Goal: Communication & Community: Answer question/provide support

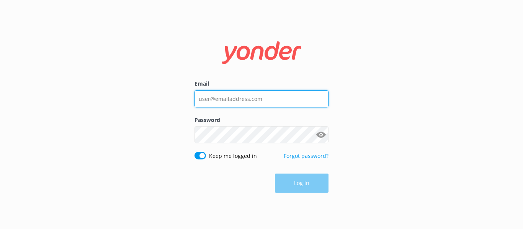
type input "sam@seaforthboatrental.com"
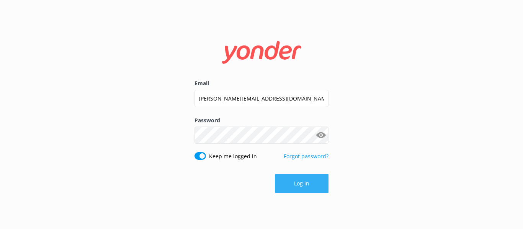
click at [322, 188] on button "Log in" at bounding box center [302, 183] width 54 height 19
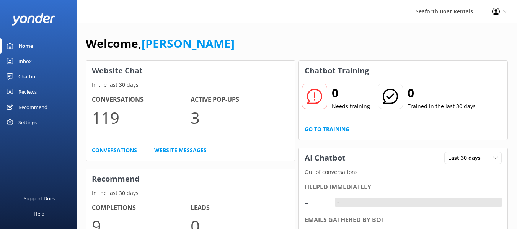
click at [28, 62] on div "Inbox" at bounding box center [24, 61] width 13 height 15
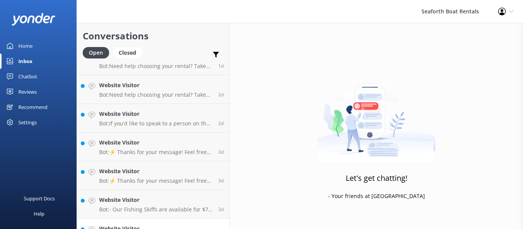
scroll to position [178, 0]
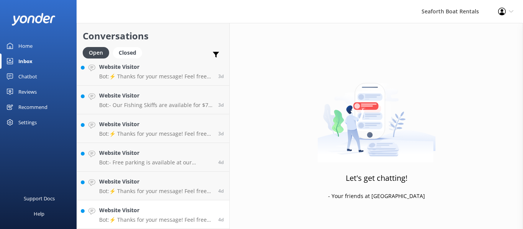
click at [168, 216] on div "Website Visitor Bot: ⚡ Thanks for your message! Feel free to keep chatting — ou…" at bounding box center [155, 214] width 113 height 17
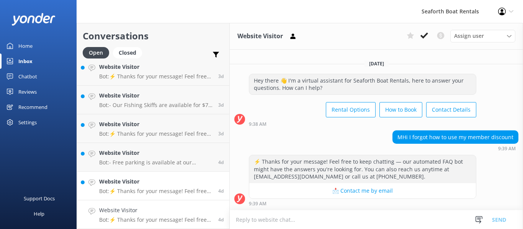
click at [166, 191] on p "Bot: ⚡ Thanks for your message! Feel free to keep chatting — our automated FAQ …" at bounding box center [155, 191] width 113 height 7
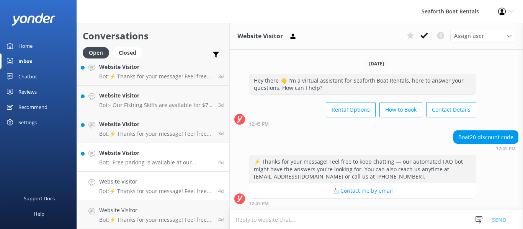
click at [174, 151] on h4 "Website Visitor" at bounding box center [155, 153] width 113 height 8
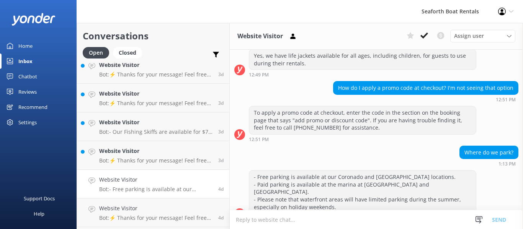
scroll to position [140, 0]
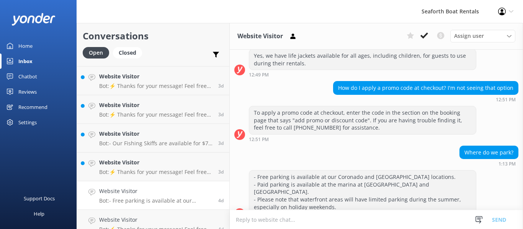
click at [168, 151] on link "Website Visitor Bot: - Our Fishing Skiffs are available for $70 for a half day …" at bounding box center [153, 138] width 152 height 29
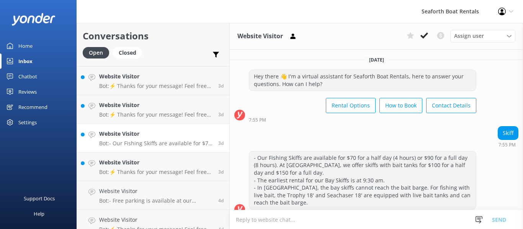
scroll to position [11, 0]
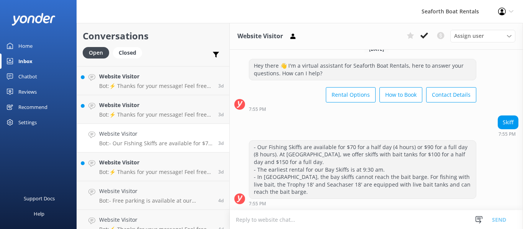
click at [168, 144] on p "Bot: - Our Fishing Skiffs are available for $70 for a half day (4 hours) or $90…" at bounding box center [155, 143] width 113 height 7
click at [170, 160] on h4 "Website Visitor" at bounding box center [155, 162] width 113 height 8
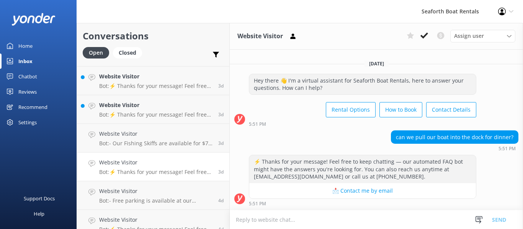
scroll to position [102, 0]
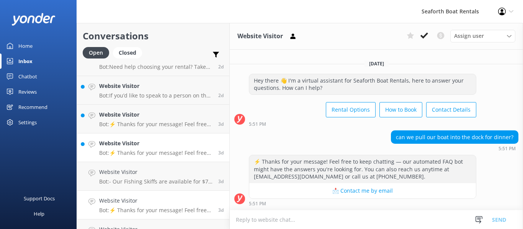
click at [155, 158] on link "Website Visitor Bot: ⚡ Thanks for your message! Feel free to keep chatting — ou…" at bounding box center [153, 148] width 152 height 29
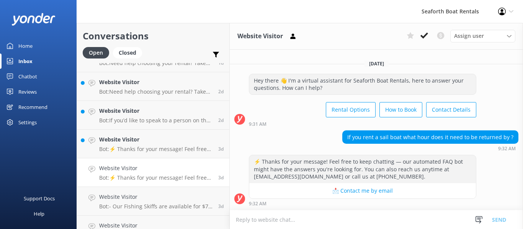
scroll to position [64, 0]
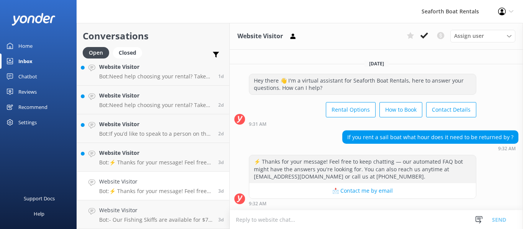
click at [154, 158] on div "Website Visitor Bot: ⚡ Thanks for your message! Feel free to keep chatting — ou…" at bounding box center [155, 157] width 113 height 17
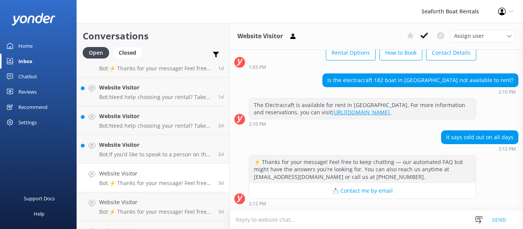
scroll to position [25, 0]
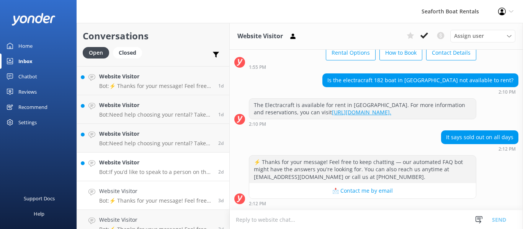
click at [154, 171] on p "Bot: If you’d like to speak to a person on the Seaforth Boat Rental team about …" at bounding box center [155, 172] width 113 height 7
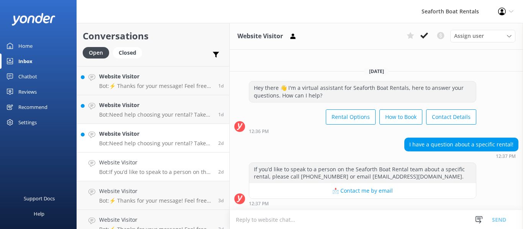
click at [170, 139] on div "Website Visitor Bot: Need help choosing your rental? Take our quiz to help narr…" at bounding box center [155, 138] width 113 height 17
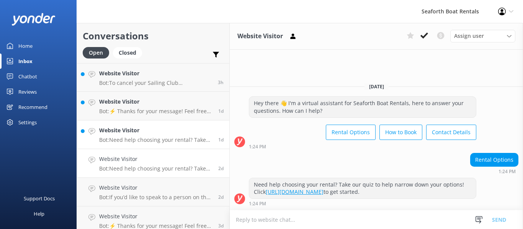
click at [175, 139] on p "Bot: Need help choosing your rental? Take our quiz to help narrow down your opt…" at bounding box center [155, 140] width 113 height 7
click at [181, 113] on p "Bot: ⚡ Thanks for your message! Feel free to keep chatting — our automated FAQ …" at bounding box center [155, 111] width 113 height 7
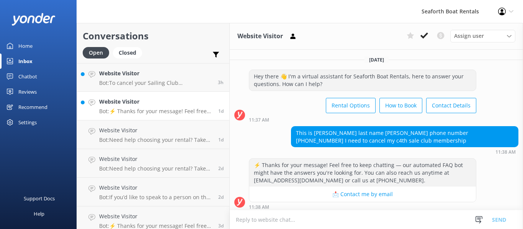
scroll to position [3, 0]
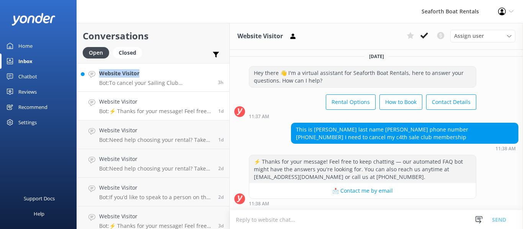
click at [178, 64] on div "Conversations Open Closed Important Converted Assigned to me Unassigned Website…" at bounding box center [153, 126] width 153 height 206
click at [178, 65] on link "Website Visitor Bot: To cancel your Sailing Club Membership, please fill out th…" at bounding box center [153, 77] width 152 height 29
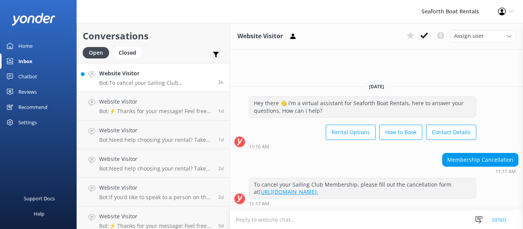
click at [173, 57] on div "Open Closed Important Converted Assigned to me Unassigned" at bounding box center [153, 56] width 141 height 18
